Goal: Task Accomplishment & Management: Use online tool/utility

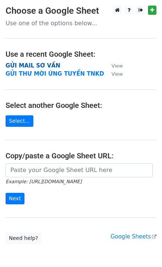
click at [44, 63] on strong "GỬI MAIL SƠ VẤN" at bounding box center [33, 65] width 55 height 7
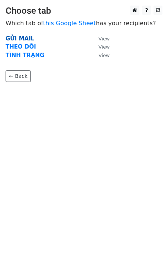
click at [13, 36] on strong "GỬI MAIL" at bounding box center [20, 38] width 29 height 7
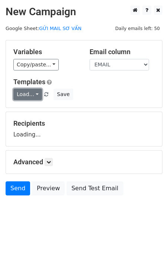
click at [29, 99] on link "Load..." at bounding box center [27, 95] width 29 height 12
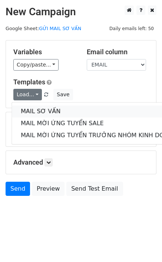
click at [38, 110] on link "MAIL SƠ VẤN" at bounding box center [99, 112] width 174 height 12
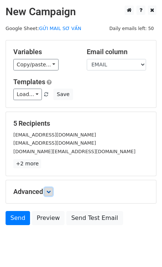
click at [51, 192] on icon at bounding box center [48, 192] width 4 height 4
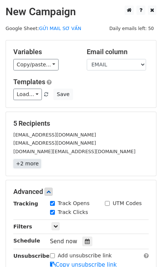
click at [25, 162] on link "+2 more" at bounding box center [27, 163] width 28 height 9
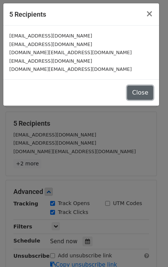
click at [142, 90] on button "Close" at bounding box center [140, 93] width 26 height 14
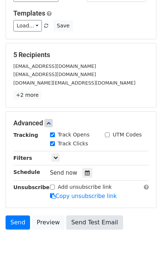
scroll to position [94, 0]
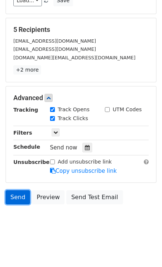
click at [14, 199] on link "Send" at bounding box center [18, 198] width 25 height 14
